Goal: Information Seeking & Learning: Check status

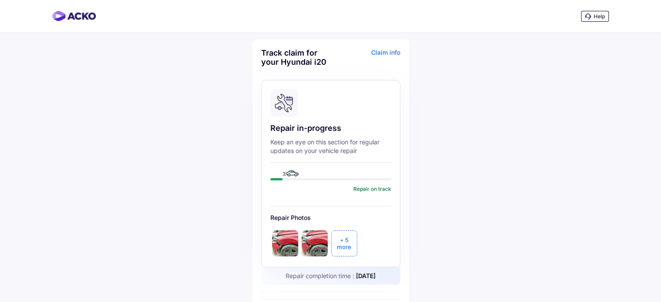
scroll to position [50, 0]
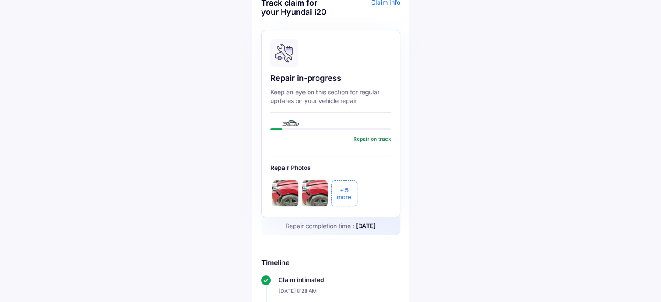
click at [340, 192] on div "+ 5" at bounding box center [344, 189] width 9 height 7
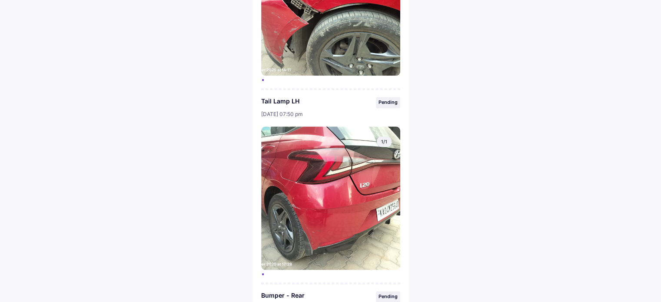
scroll to position [1003, 0]
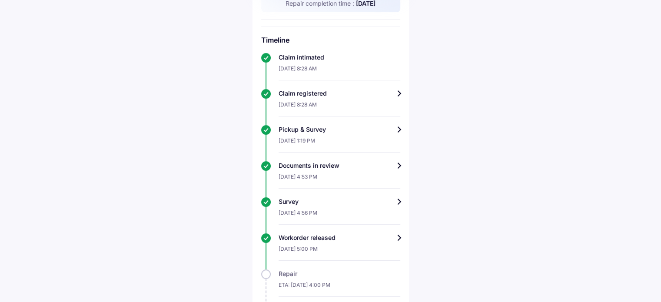
scroll to position [393, 0]
